Goal: Task Accomplishment & Management: Complete application form

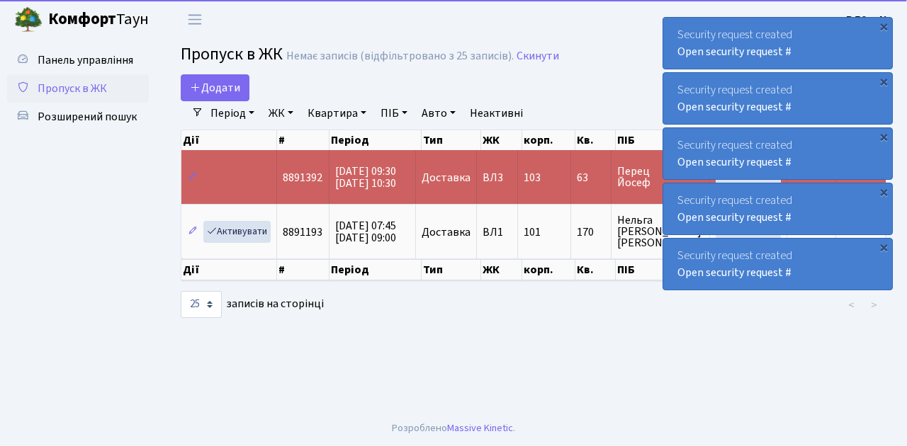
select select "25"
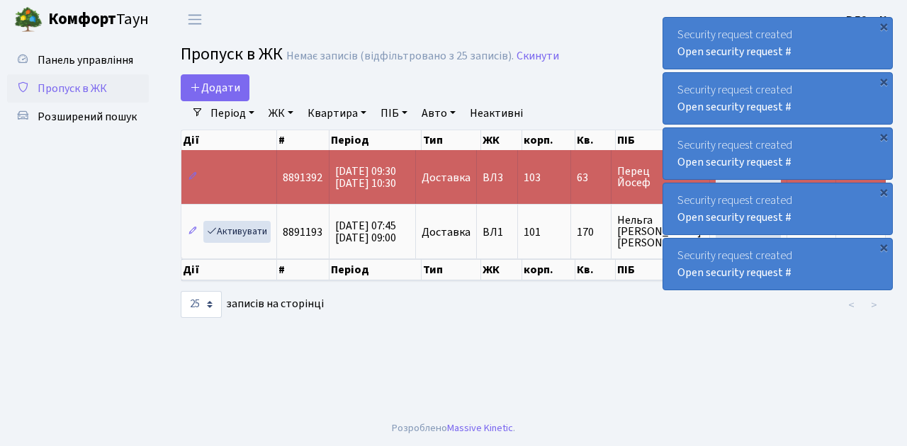
click at [94, 89] on span "Пропуск в ЖК" at bounding box center [72, 89] width 69 height 16
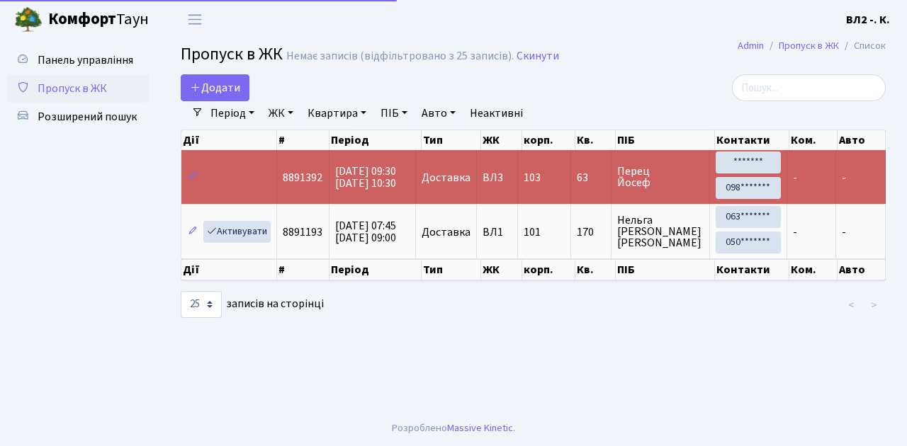
select select "25"
click at [79, 91] on span "Пропуск в ЖК" at bounding box center [72, 89] width 69 height 16
select select "25"
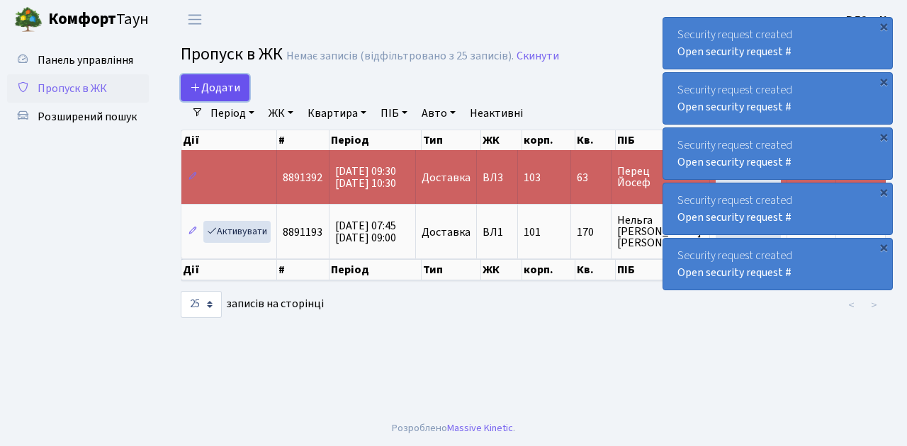
click at [217, 85] on span "Додати" at bounding box center [215, 88] width 50 height 16
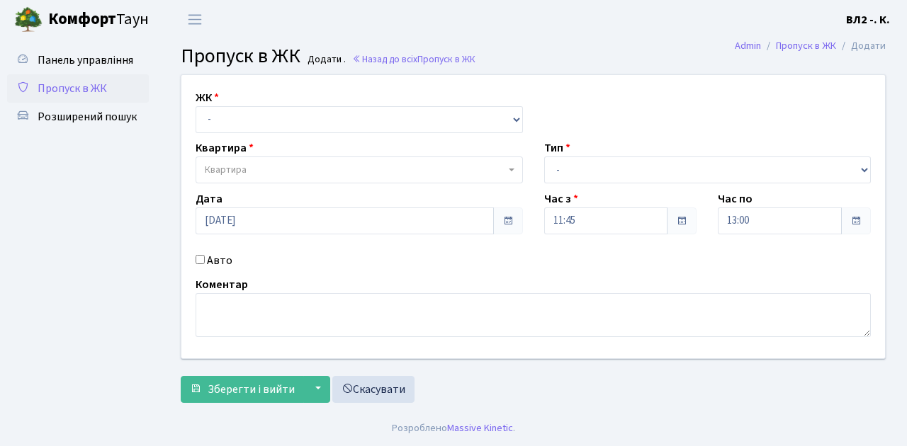
click at [96, 91] on span "Пропуск в ЖК" at bounding box center [72, 89] width 69 height 16
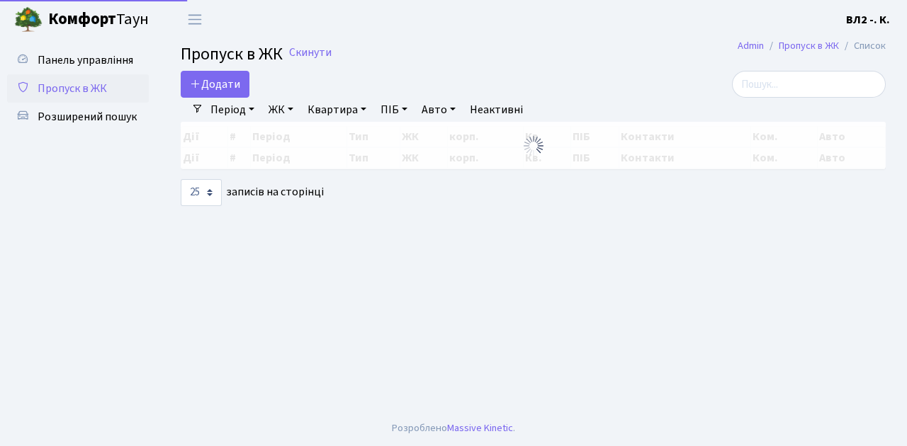
select select "25"
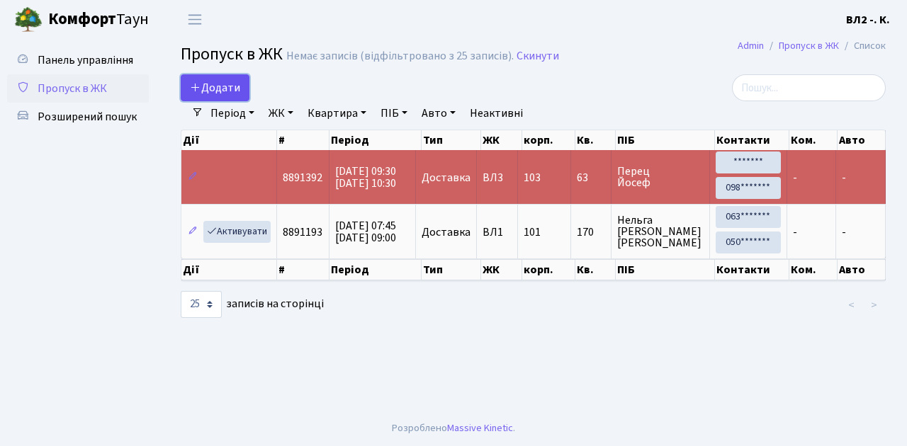
click at [210, 95] on span "Додати" at bounding box center [215, 88] width 50 height 16
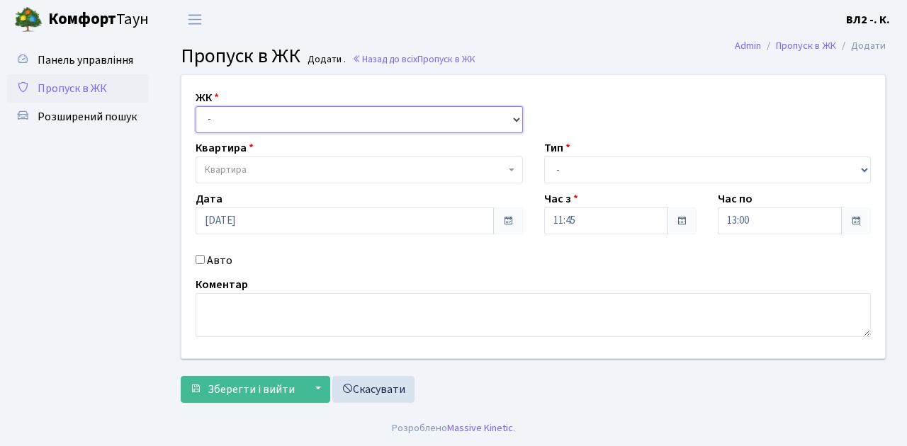
click at [244, 120] on select "- ВЛ1, Ужгородський пров., 4/1 ВЛ2, Голосіївський просп., 76 ВЛ3, пр.Голосіївсь…" at bounding box center [359, 119] width 327 height 27
select select "317"
click at [196, 106] on select "- ВЛ1, Ужгородський пров., 4/1 ВЛ2, Голосіївський просп., 76 ВЛ3, пр.Голосіївсь…" at bounding box center [359, 119] width 327 height 27
select select
click at [249, 170] on span "Квартира" at bounding box center [355, 170] width 300 height 14
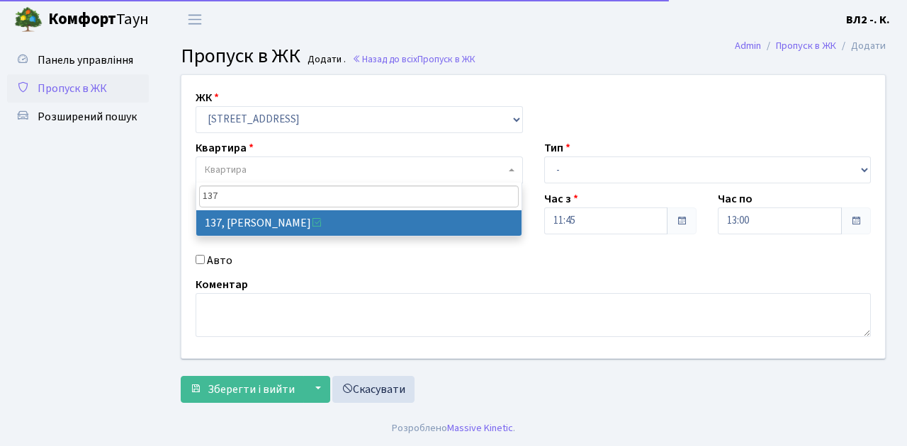
type input "137"
select select "38347"
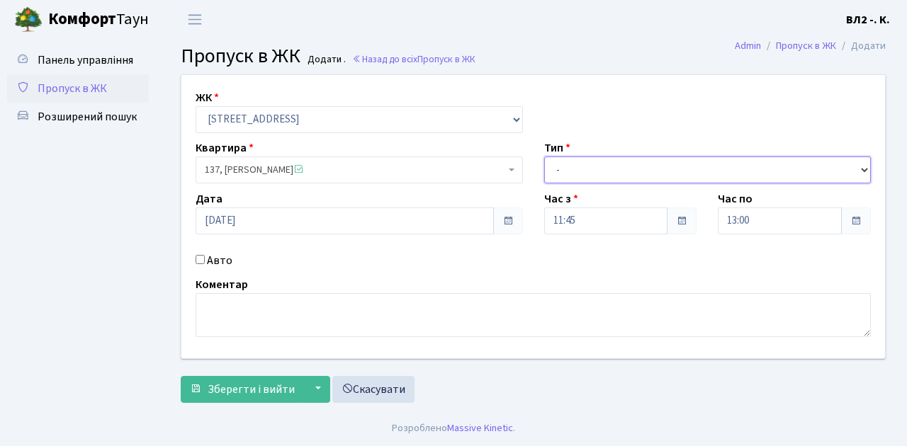
click at [583, 167] on select "- Доставка Таксі Гості Сервіс" at bounding box center [707, 170] width 327 height 27
select select "1"
click at [544, 157] on select "- Доставка Таксі Гості Сервіс" at bounding box center [707, 170] width 327 height 27
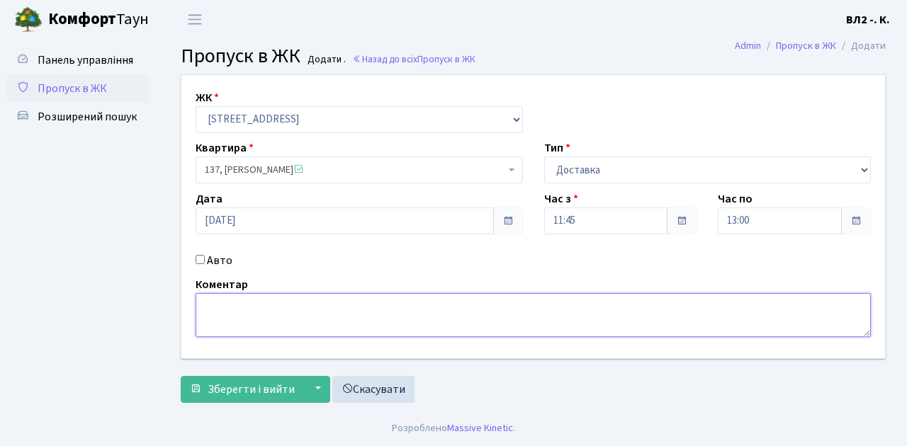
click at [253, 312] on textarea at bounding box center [533, 315] width 675 height 44
type textarea "Glovo"
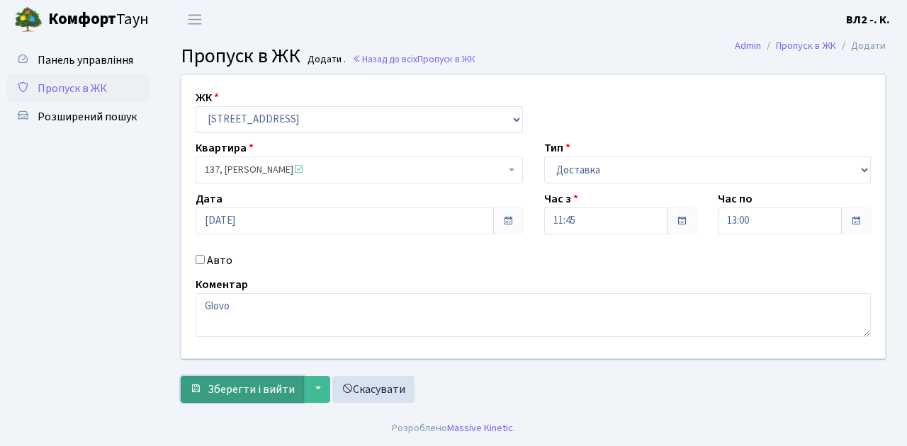
click at [255, 388] on span "Зберегти і вийти" at bounding box center [251, 390] width 87 height 16
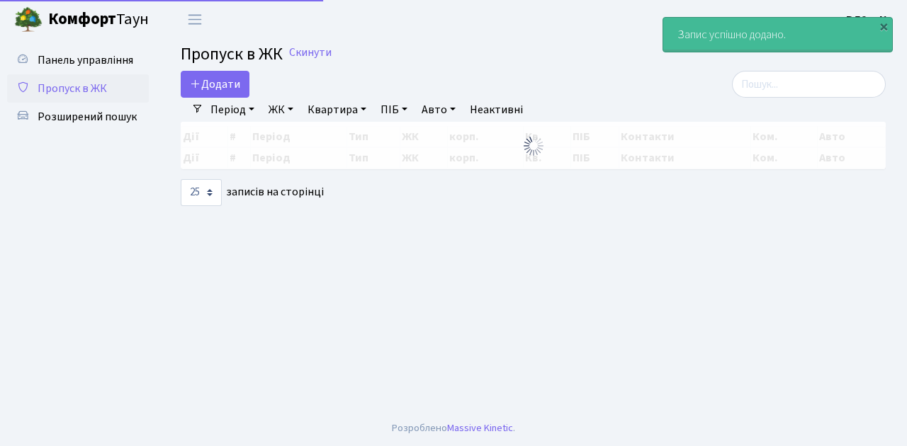
select select "25"
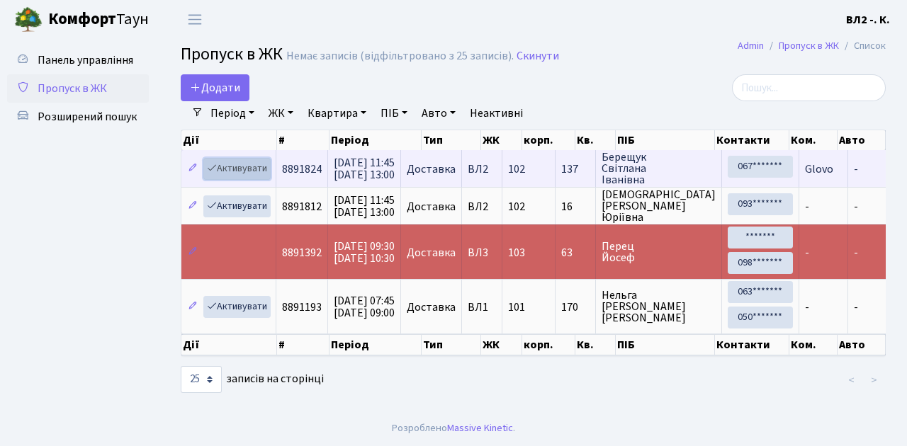
click at [239, 170] on link "Активувати" at bounding box center [236, 169] width 67 height 22
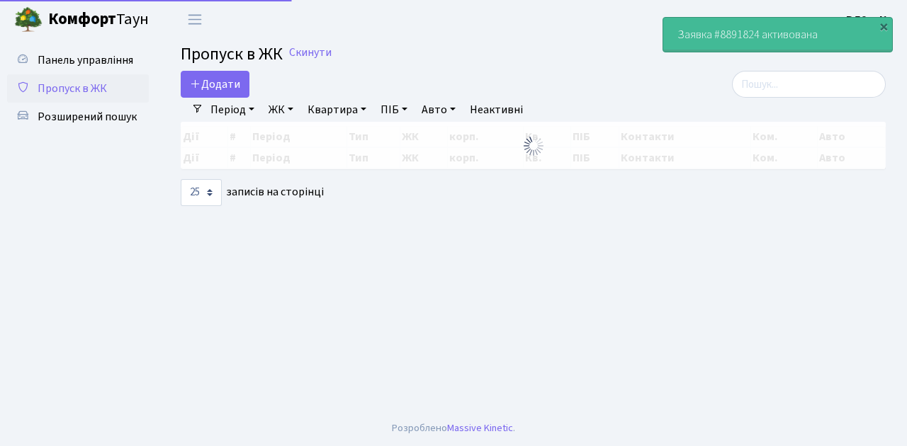
select select "25"
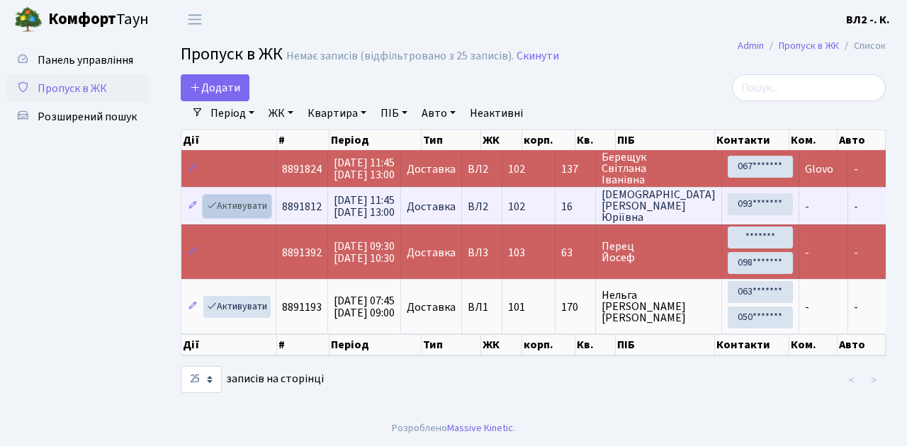
click at [235, 206] on link "Активувати" at bounding box center [236, 207] width 67 height 22
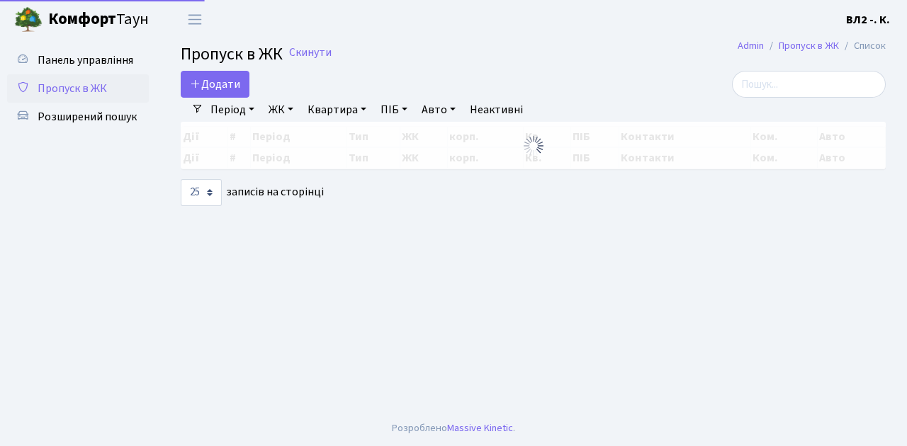
select select "25"
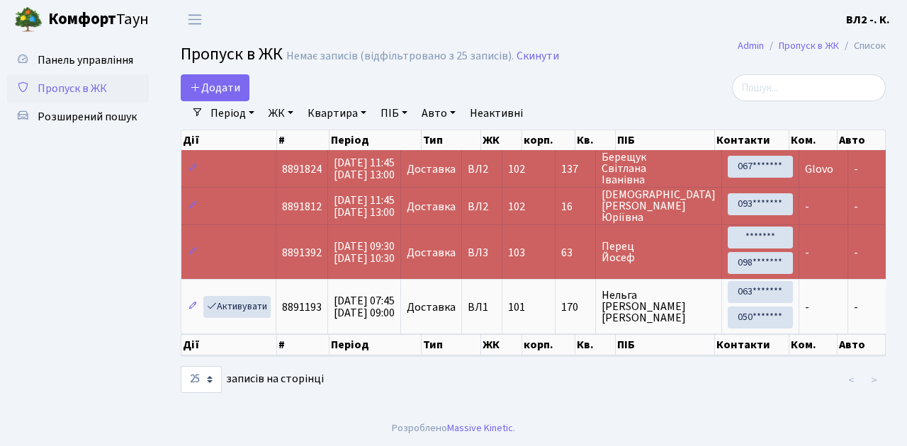
click at [96, 95] on span "Пропуск в ЖК" at bounding box center [72, 89] width 69 height 16
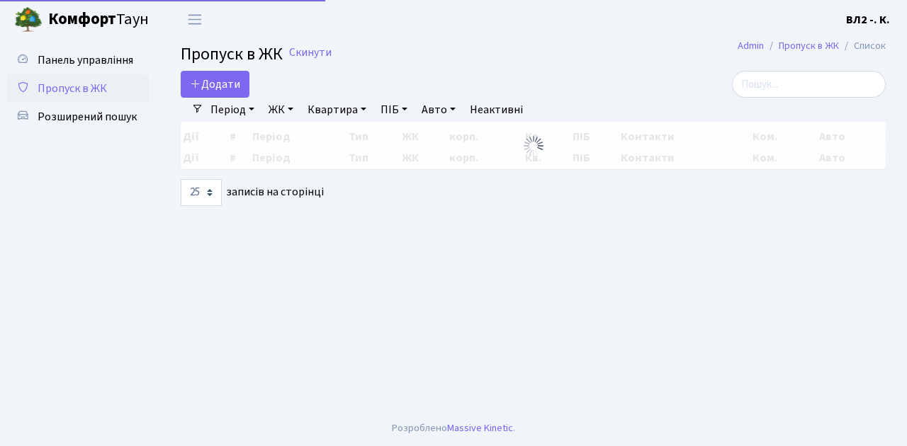
select select "25"
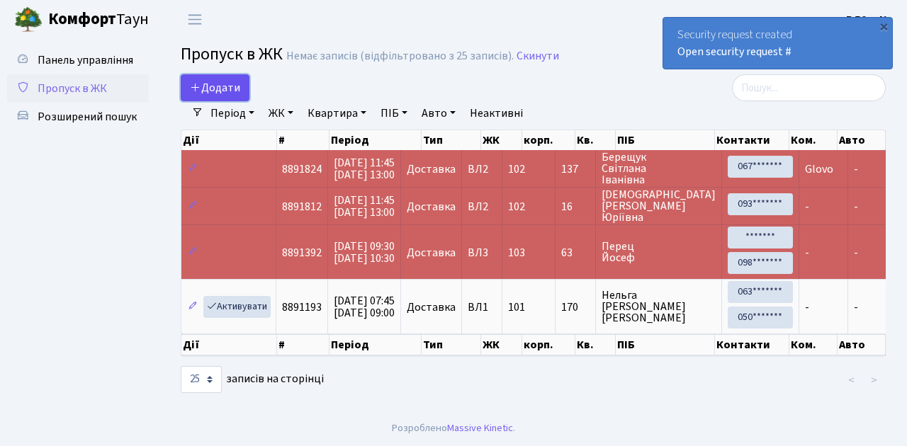
click at [213, 89] on span "Додати" at bounding box center [215, 88] width 50 height 16
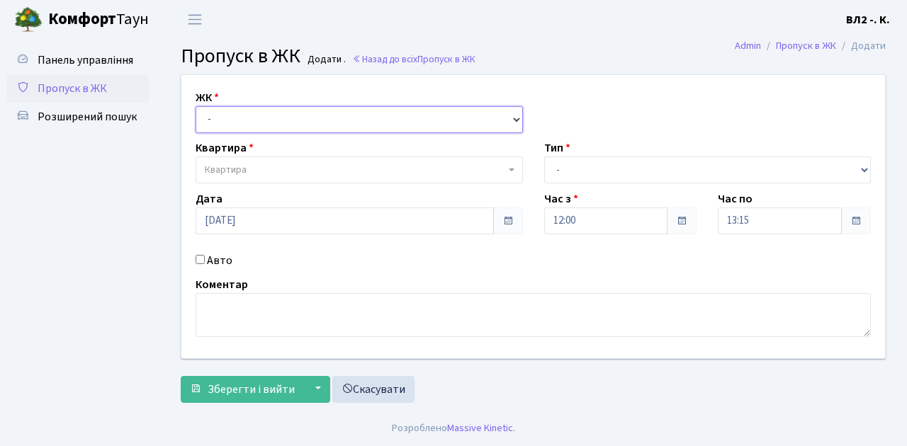
click at [233, 115] on select "- [STREET_ADDRESS][PERSON_NAME]" at bounding box center [359, 119] width 327 height 27
select select "317"
click at [196, 106] on select "- [STREET_ADDRESS][PERSON_NAME]" at bounding box center [359, 119] width 327 height 27
select select
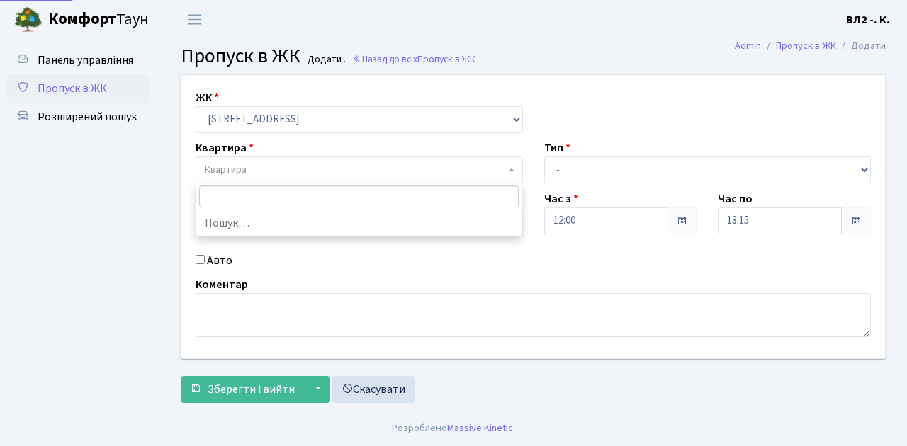
click at [271, 168] on span "Квартира" at bounding box center [355, 170] width 300 height 14
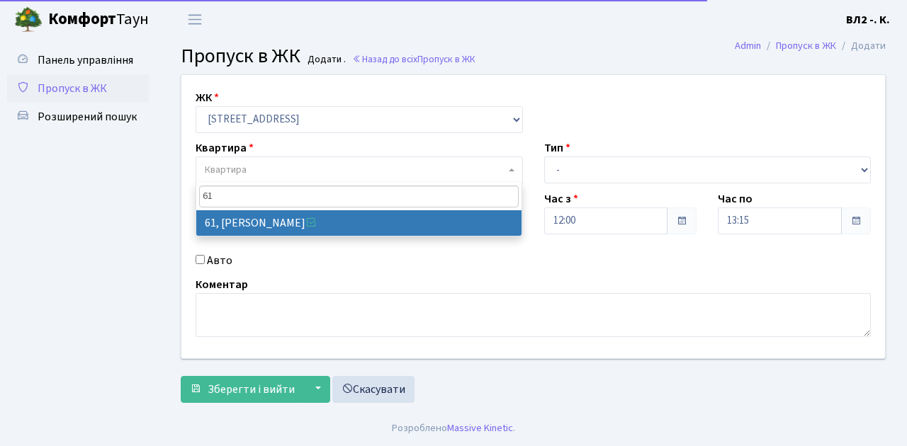
type input "61"
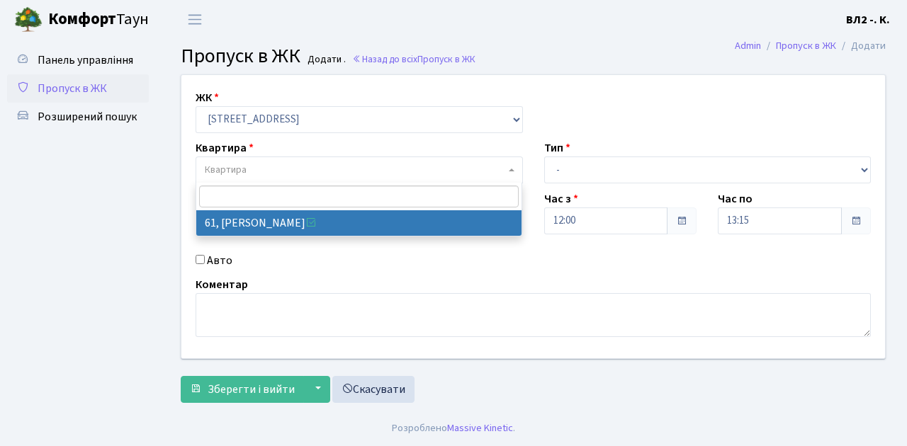
select select "38122"
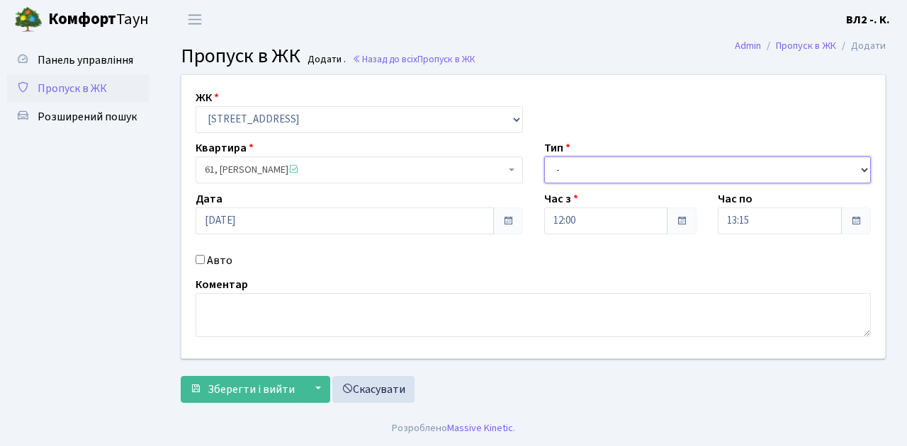
click at [580, 167] on select "- Доставка Таксі Гості Сервіс" at bounding box center [707, 170] width 327 height 27
select select "3"
click at [544, 157] on select "- Доставка Таксі Гості Сервіс" at bounding box center [707, 170] width 327 height 27
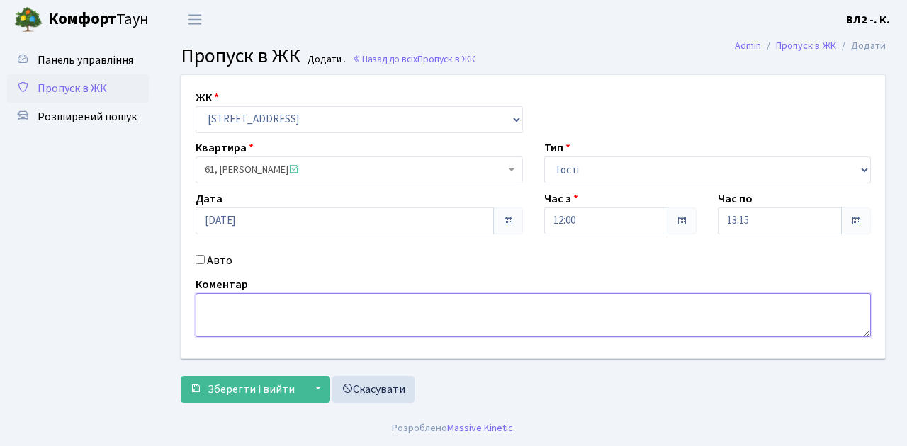
click at [237, 316] on textarea at bounding box center [533, 315] width 675 height 44
type textarea "гості"
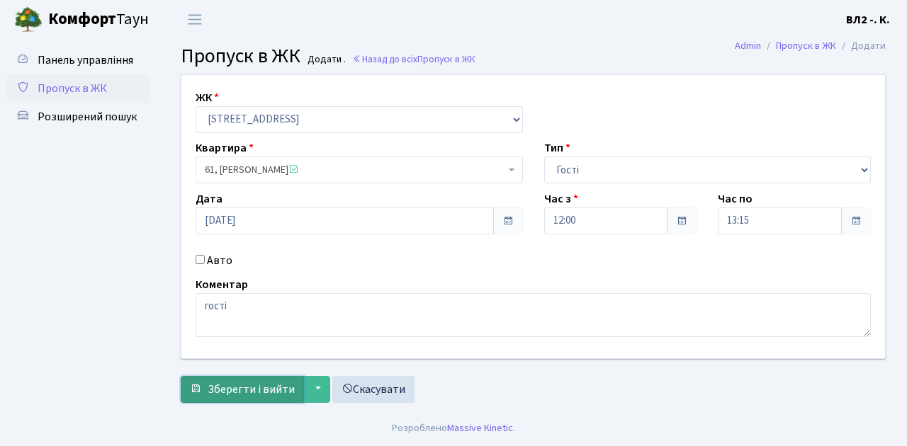
click at [252, 382] on span "Зберегти і вийти" at bounding box center [251, 390] width 87 height 16
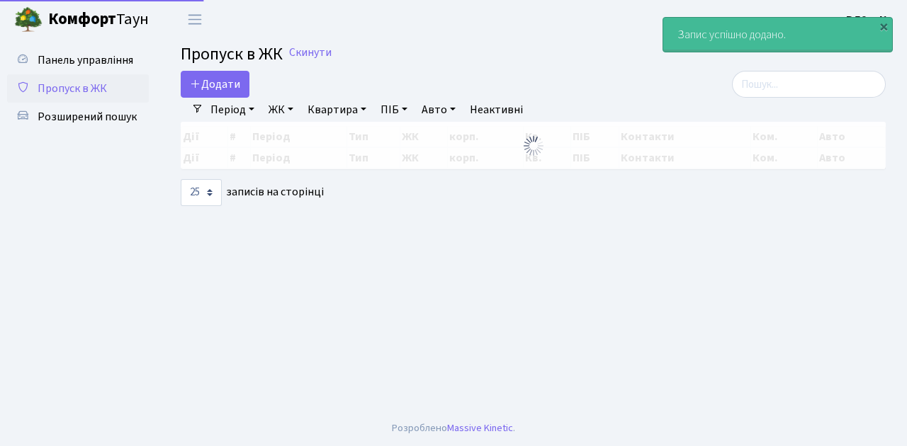
select select "25"
